Goal: Register for event/course

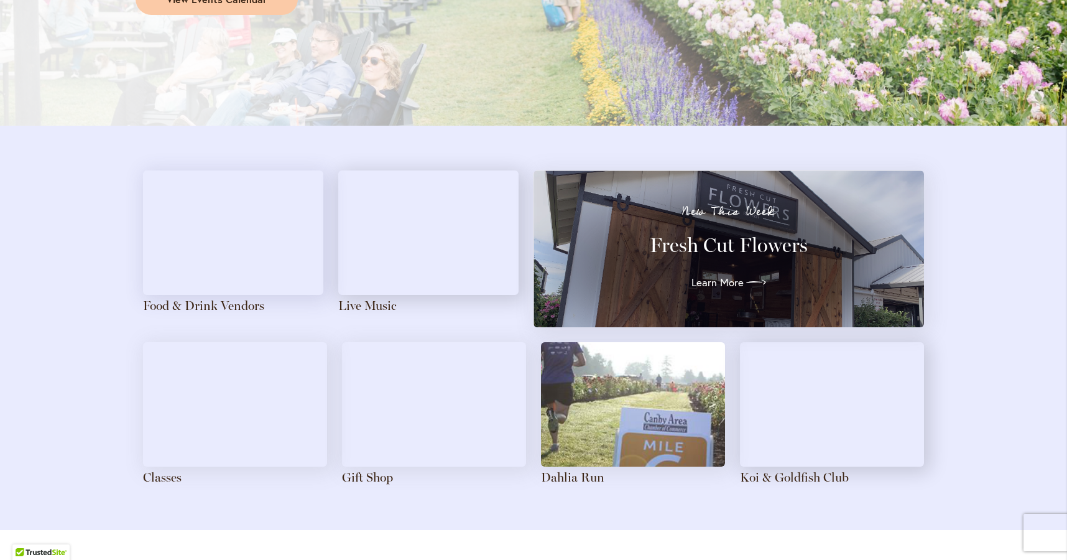
scroll to position [1313, 0]
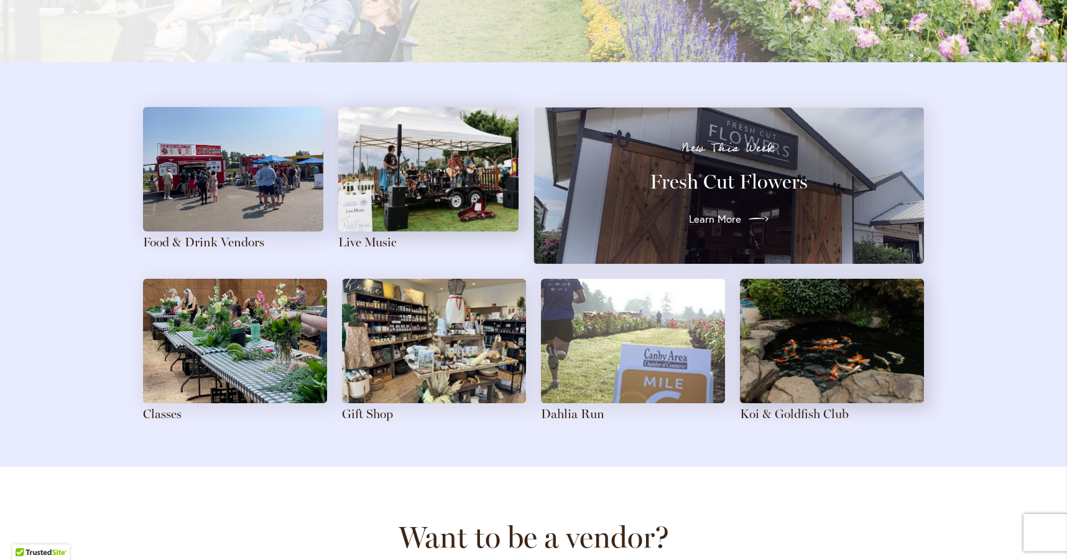
click at [738, 210] on link "Learn More" at bounding box center [729, 219] width 80 height 20
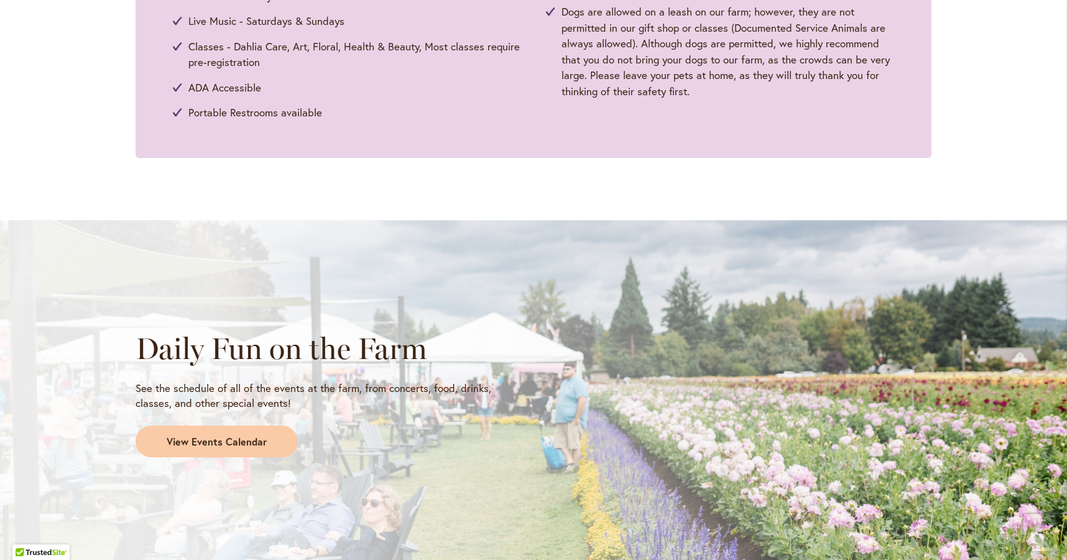
scroll to position [834, 0]
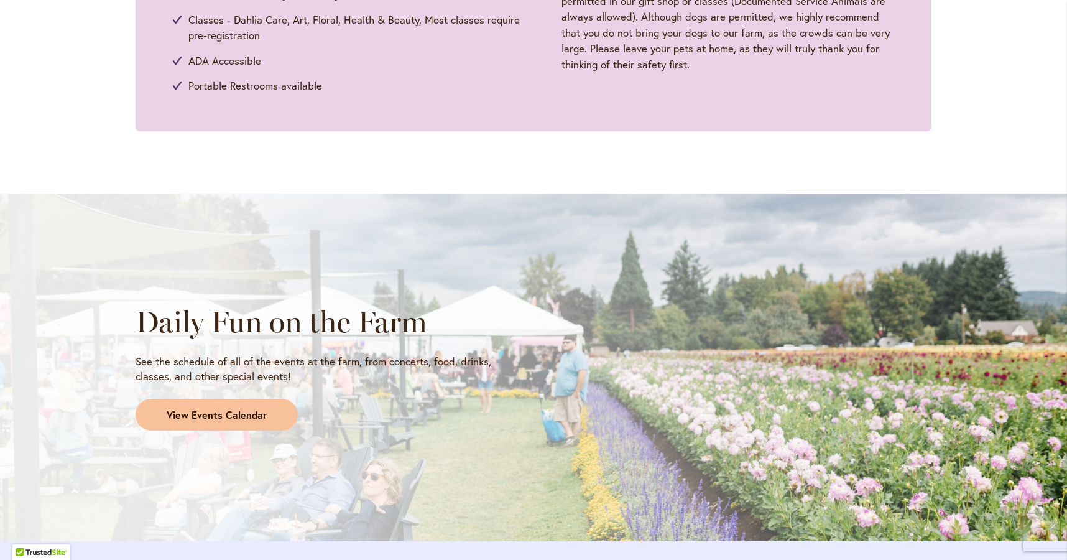
click at [231, 419] on span "View Events Calendar" at bounding box center [217, 415] width 100 height 14
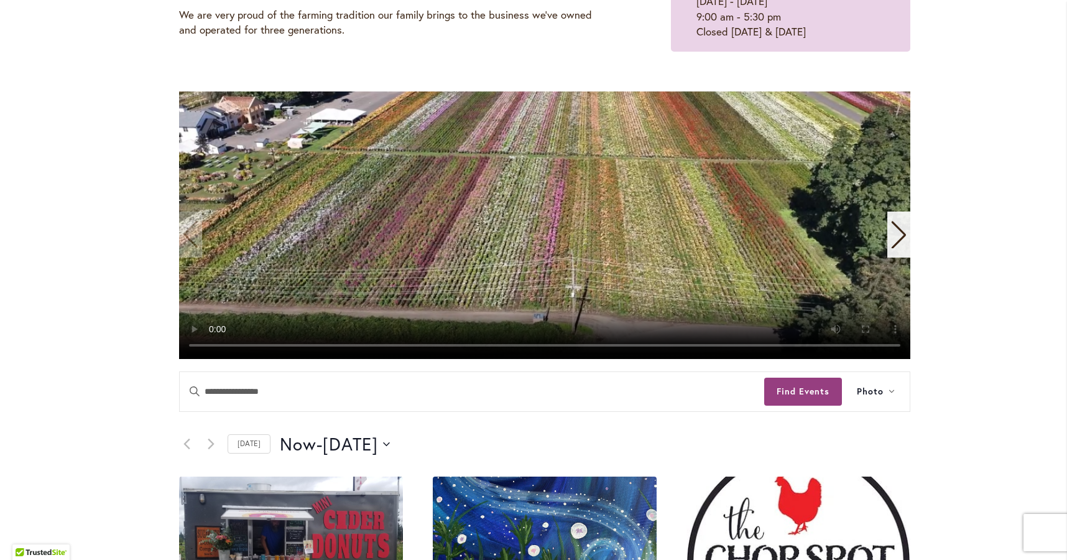
scroll to position [210, 0]
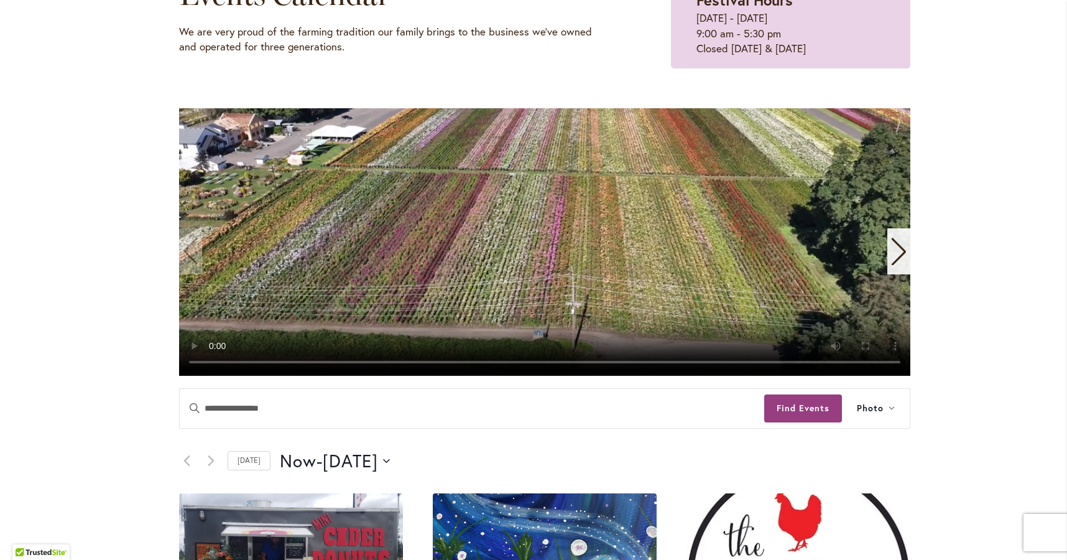
click at [899, 258] on icon "Next slide" at bounding box center [899, 251] width 14 height 27
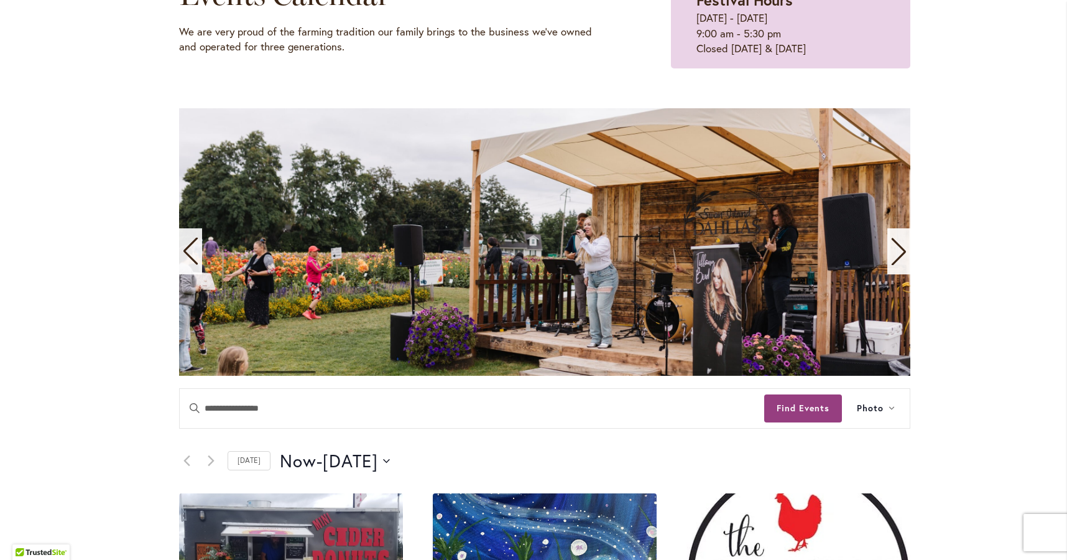
click at [899, 258] on icon "Next slide" at bounding box center [899, 251] width 14 height 27
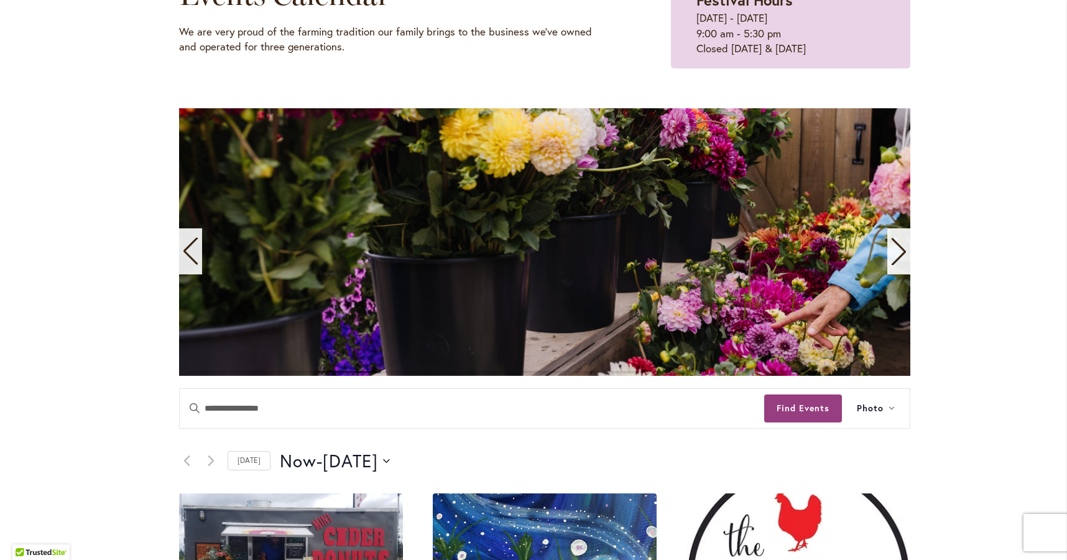
click at [899, 258] on icon "Next slide" at bounding box center [899, 251] width 14 height 27
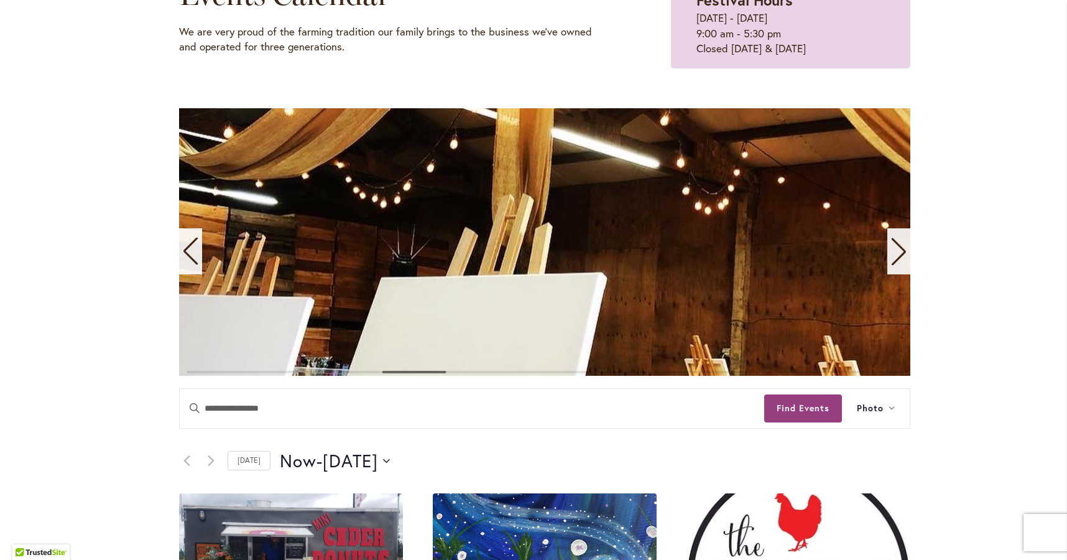
click at [899, 259] on icon "Next slide" at bounding box center [899, 251] width 17 height 27
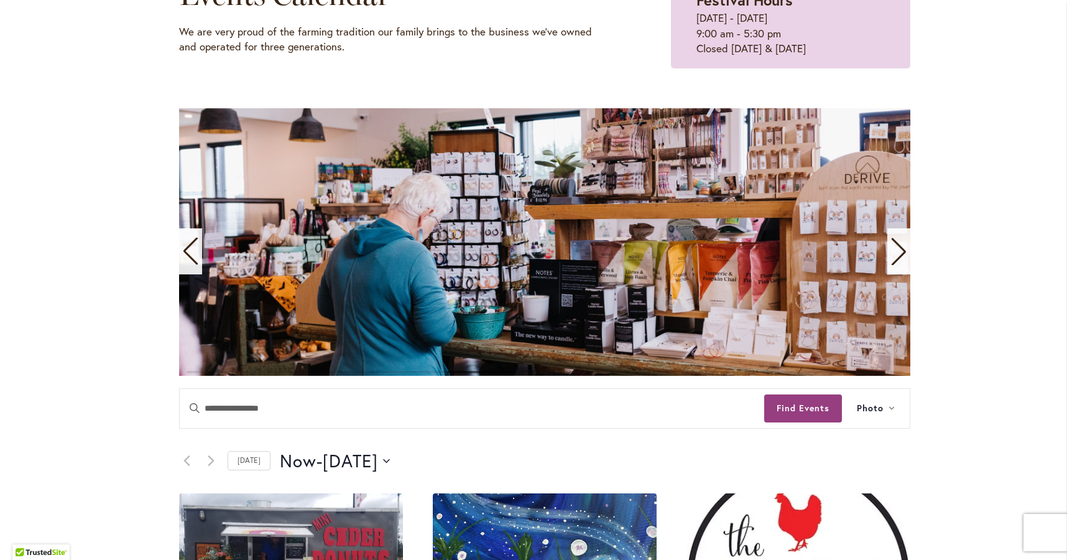
click at [899, 259] on icon "Next slide" at bounding box center [899, 251] width 17 height 27
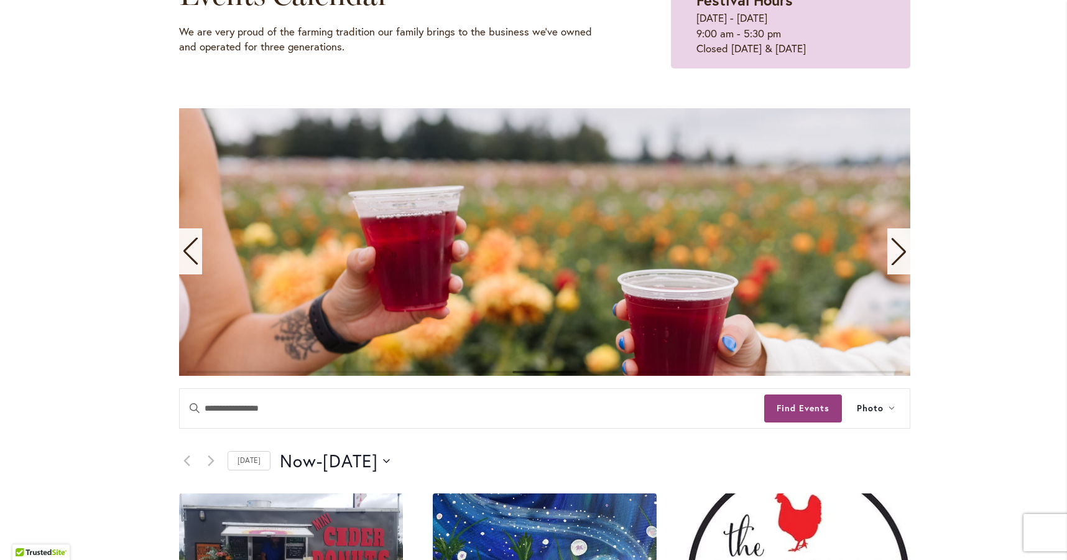
click at [905, 257] on icon "Next slide" at bounding box center [899, 251] width 17 height 27
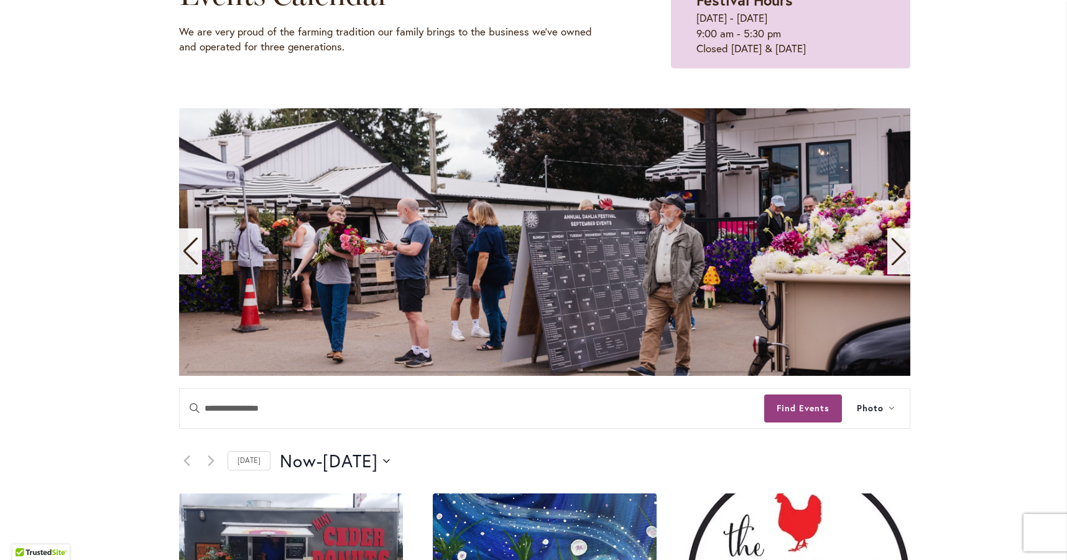
click at [899, 260] on icon "Next slide" at bounding box center [899, 251] width 17 height 27
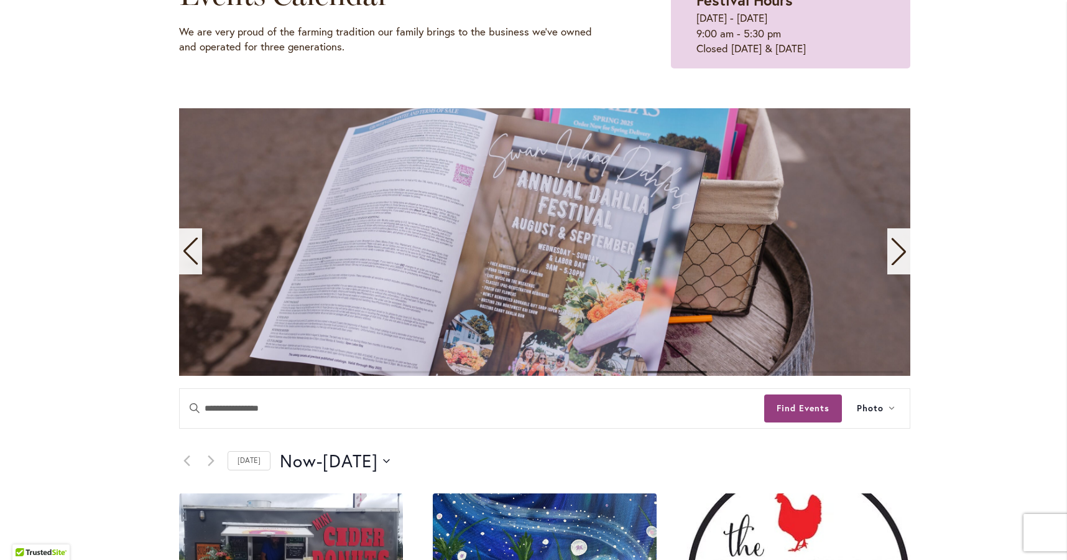
click at [899, 260] on icon "Next slide" at bounding box center [899, 251] width 17 height 27
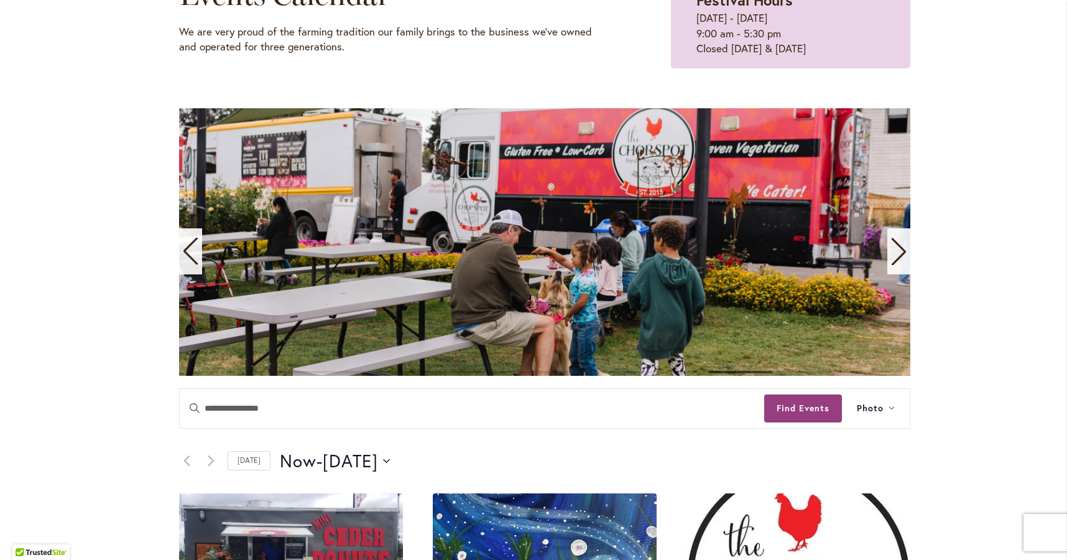
click at [898, 261] on icon "Next slide" at bounding box center [899, 251] width 17 height 27
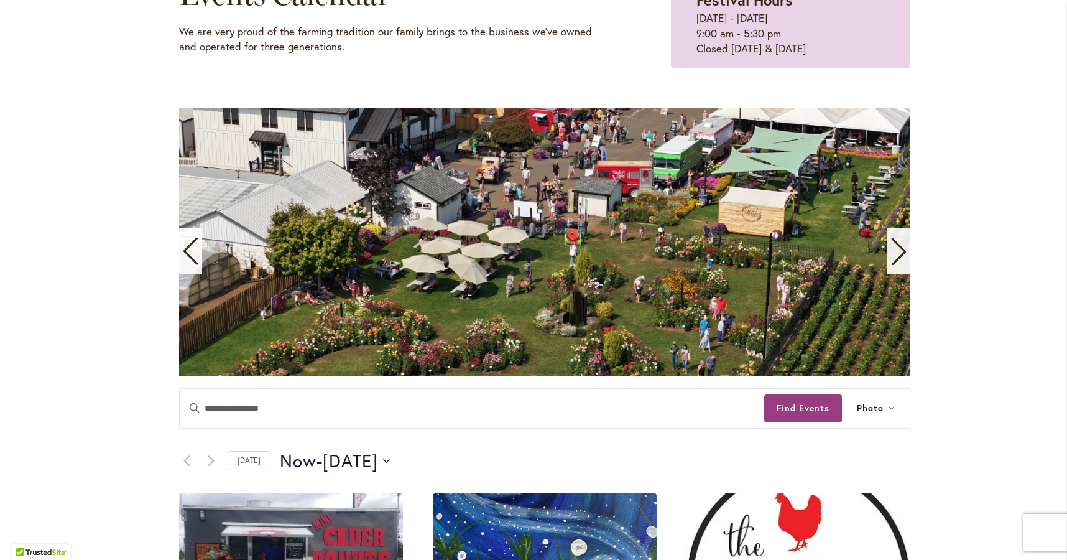
click at [898, 261] on icon "Next slide" at bounding box center [899, 251] width 17 height 27
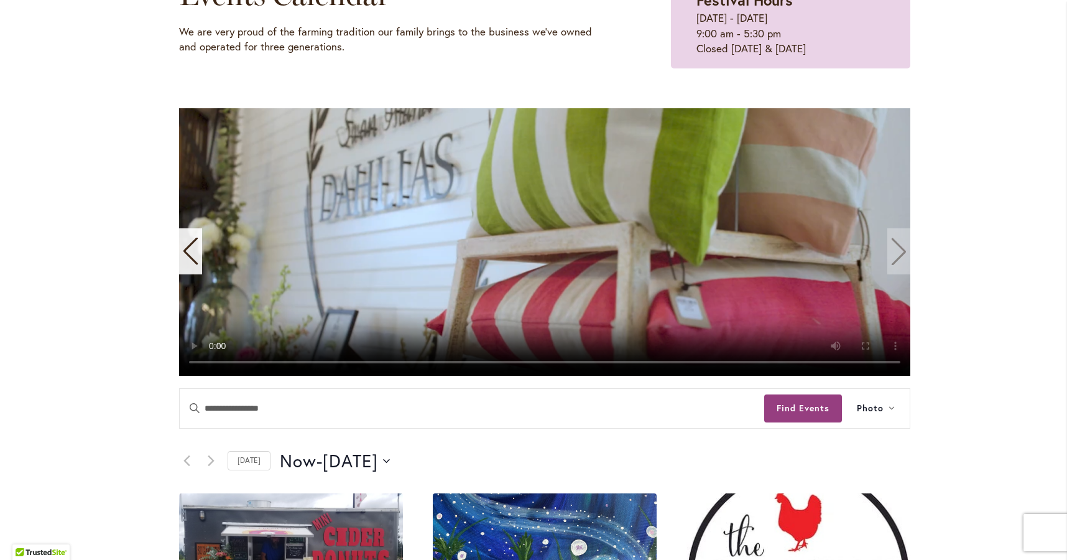
click at [898, 261] on video "11 / 11" at bounding box center [544, 241] width 731 height 267
click at [892, 256] on video "11 / 11" at bounding box center [544, 241] width 731 height 267
click at [898, 247] on video "11 / 11" at bounding box center [544, 241] width 731 height 267
